Goal: Transaction & Acquisition: Purchase product/service

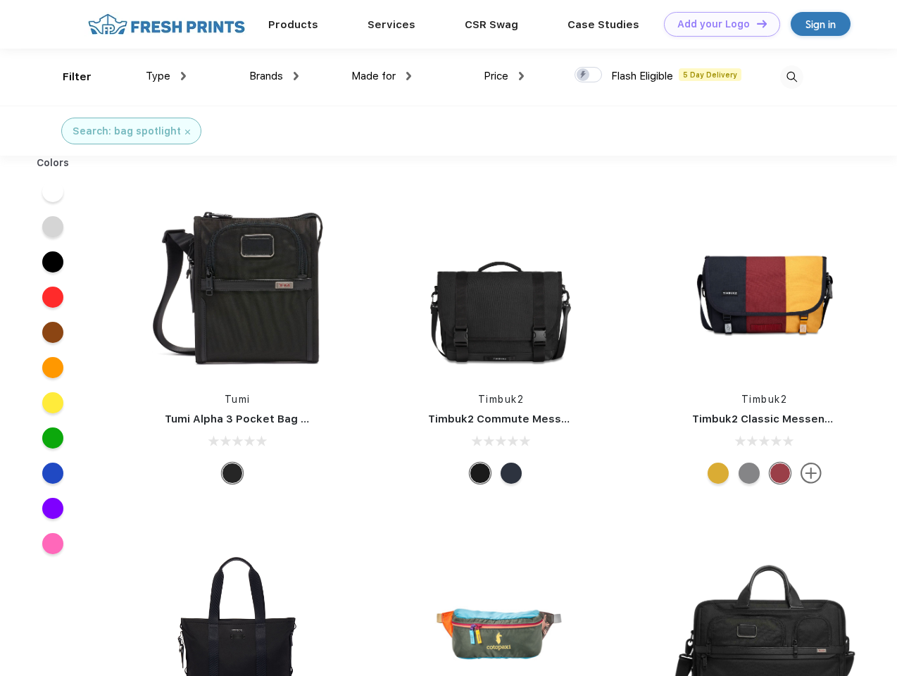
click at [716, 24] on link "Add your Logo Design Tool" at bounding box center [722, 24] width 116 height 25
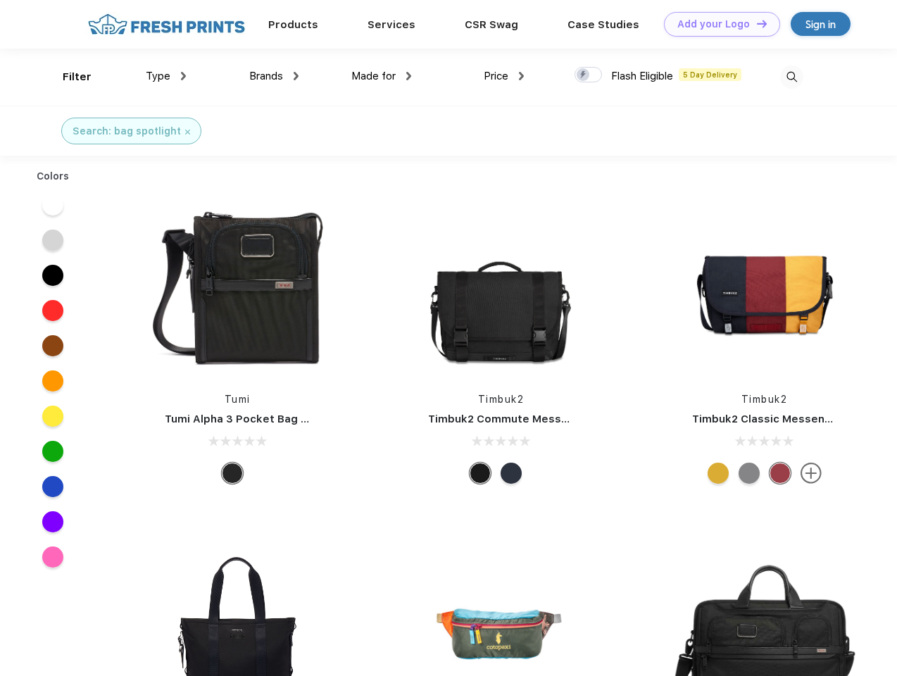
click at [0, 0] on div "Design Tool" at bounding box center [0, 0] width 0 height 0
click at [755, 23] on link "Add your Logo Design Tool" at bounding box center [722, 24] width 116 height 25
click at [68, 77] on div "Filter" at bounding box center [77, 77] width 29 height 16
click at [166, 76] on span "Type" at bounding box center [158, 76] width 25 height 13
click at [274, 76] on span "Brands" at bounding box center [266, 76] width 34 height 13
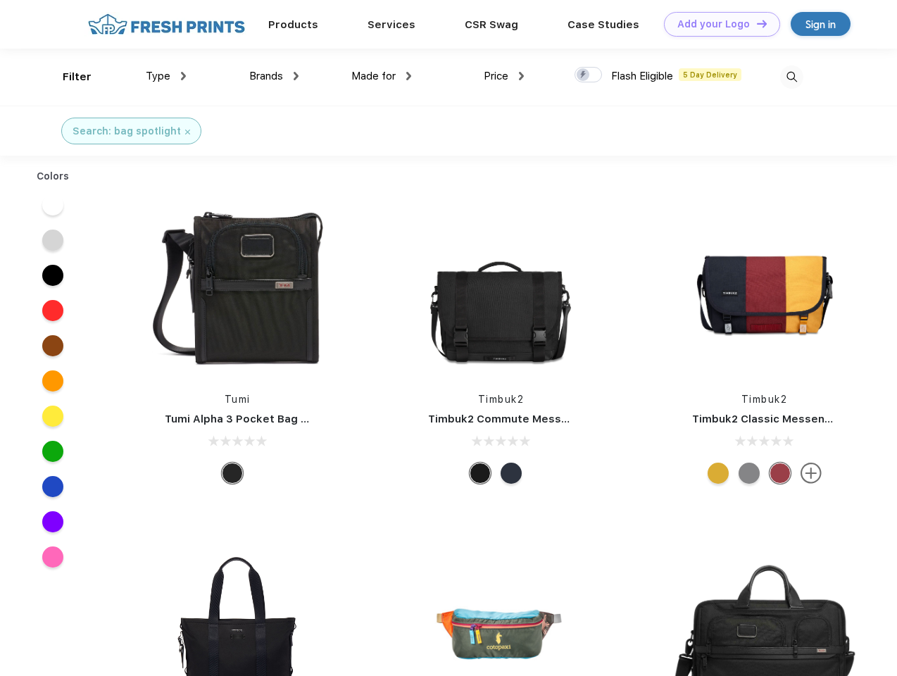
click at [381, 76] on span "Made for" at bounding box center [373, 76] width 44 height 13
click at [504, 76] on span "Price" at bounding box center [496, 76] width 25 height 13
click at [588, 75] on div at bounding box center [587, 74] width 27 height 15
click at [583, 75] on input "checkbox" at bounding box center [578, 70] width 9 height 9
click at [791, 77] on img at bounding box center [791, 76] width 23 height 23
